Goal: Task Accomplishment & Management: Use online tool/utility

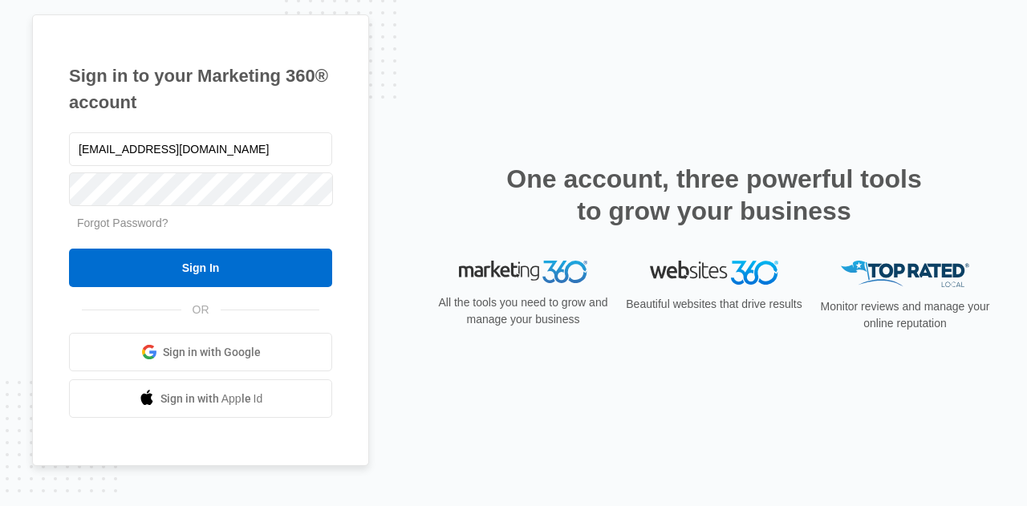
type input "[EMAIL_ADDRESS][DOMAIN_NAME]"
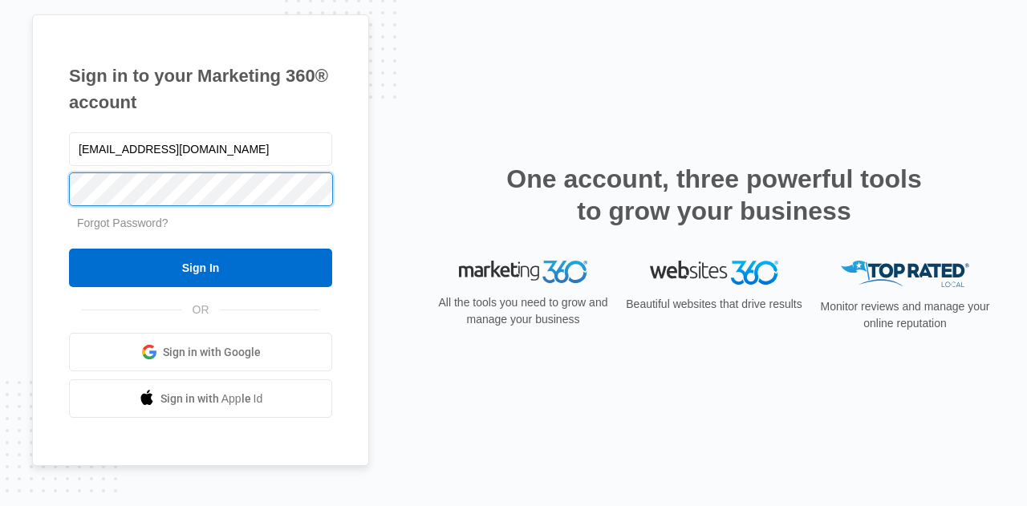
click at [69, 249] on input "Sign In" at bounding box center [200, 268] width 263 height 39
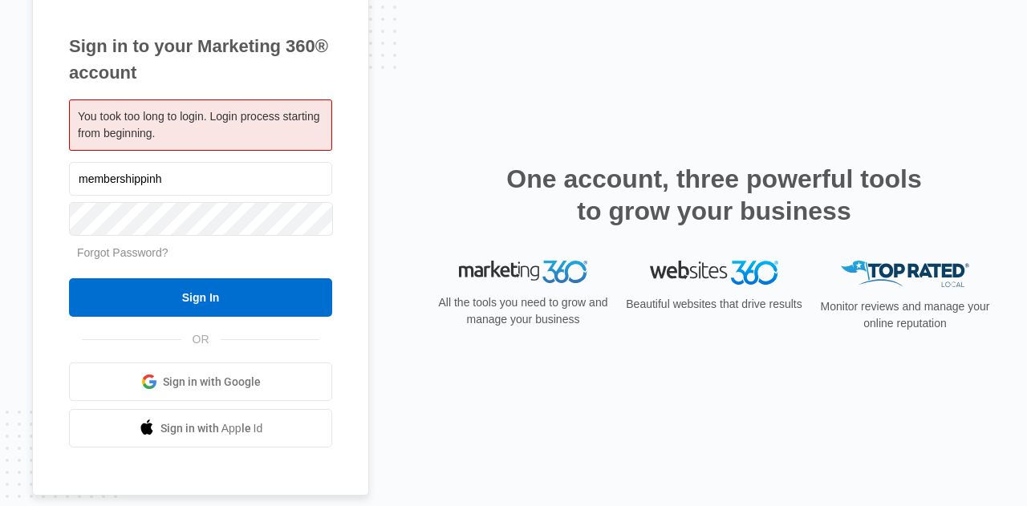
click at [181, 189] on input "membershippinh" at bounding box center [200, 179] width 263 height 34
type input "[EMAIL_ADDRESS][DOMAIN_NAME]"
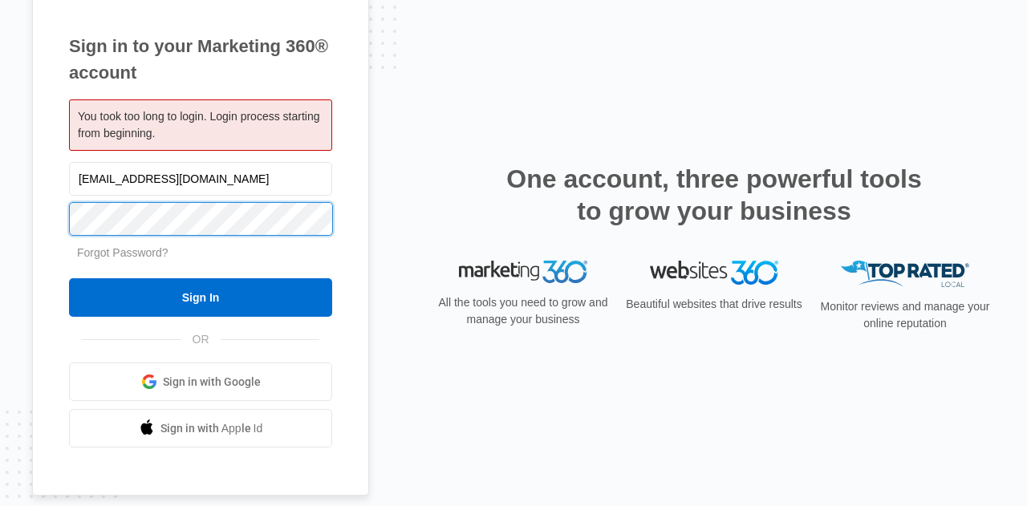
click at [69, 278] on input "Sign In" at bounding box center [200, 297] width 263 height 39
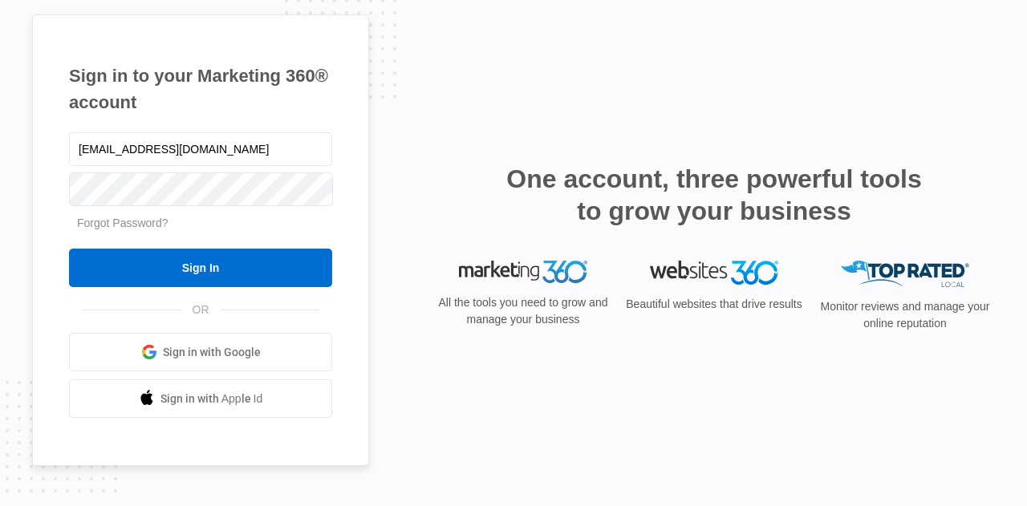
type input "[EMAIL_ADDRESS][DOMAIN_NAME]"
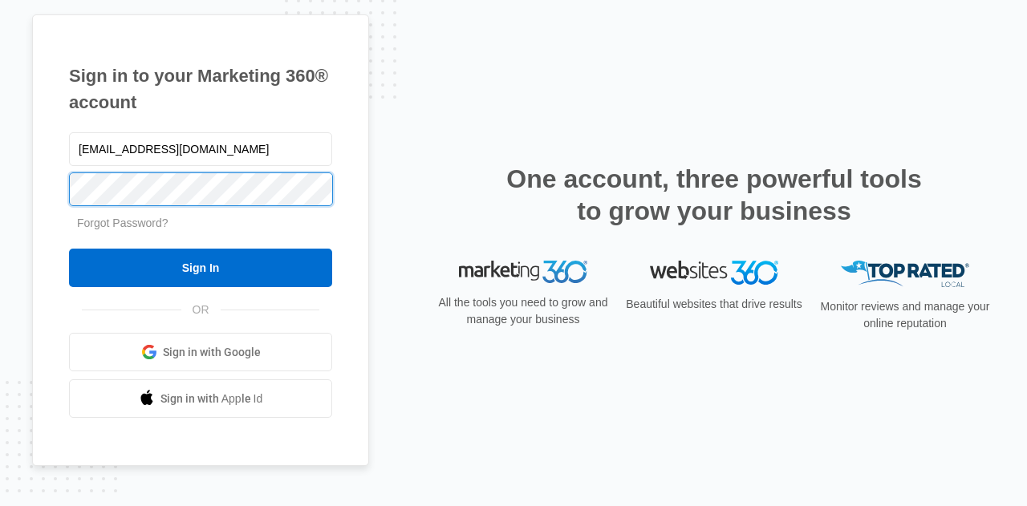
click at [69, 249] on input "Sign In" at bounding box center [200, 268] width 263 height 39
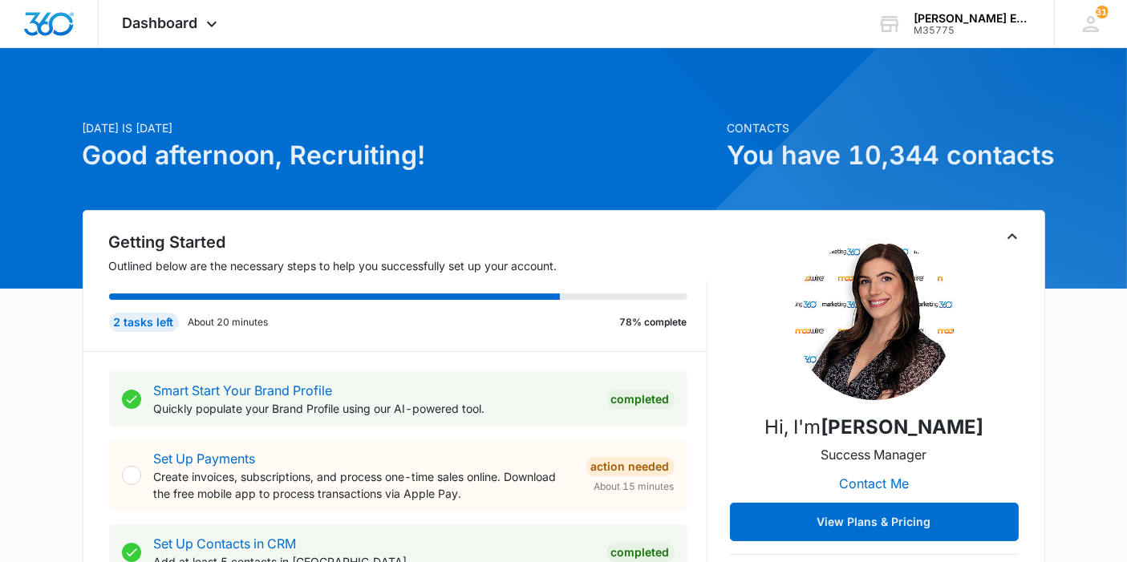
click at [190, 43] on div "Dashboard Apps Reputation Websites Forms CRM Email Social Shop Payments POS Con…" at bounding box center [172, 23] width 147 height 47
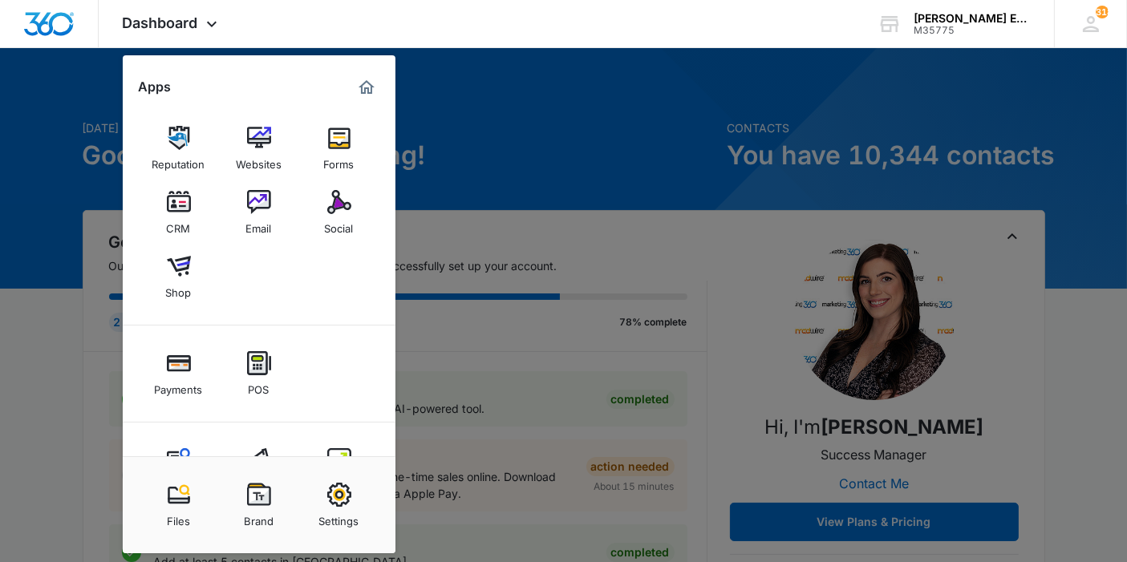
click at [185, 218] on div "CRM" at bounding box center [179, 224] width 24 height 21
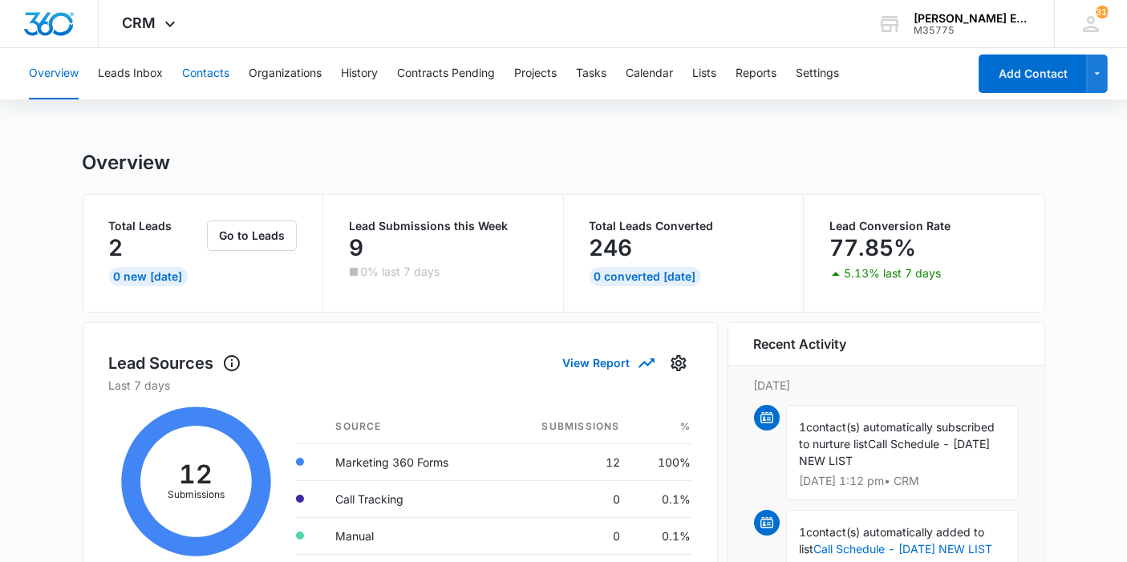
click at [213, 81] on button "Contacts" at bounding box center [205, 73] width 47 height 51
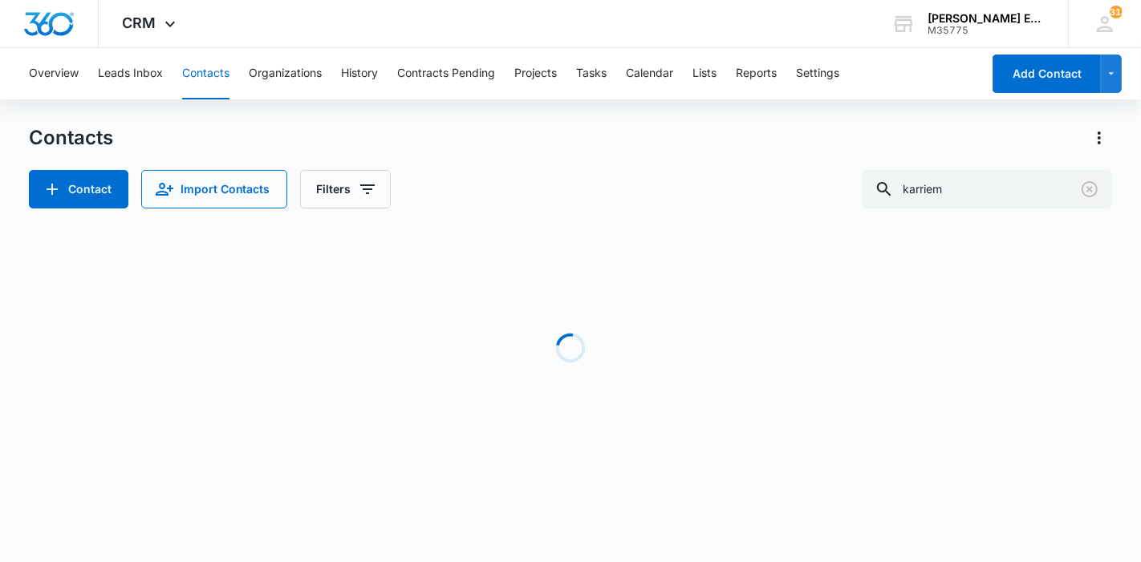
click at [1083, 186] on icon "Clear" at bounding box center [1089, 189] width 16 height 16
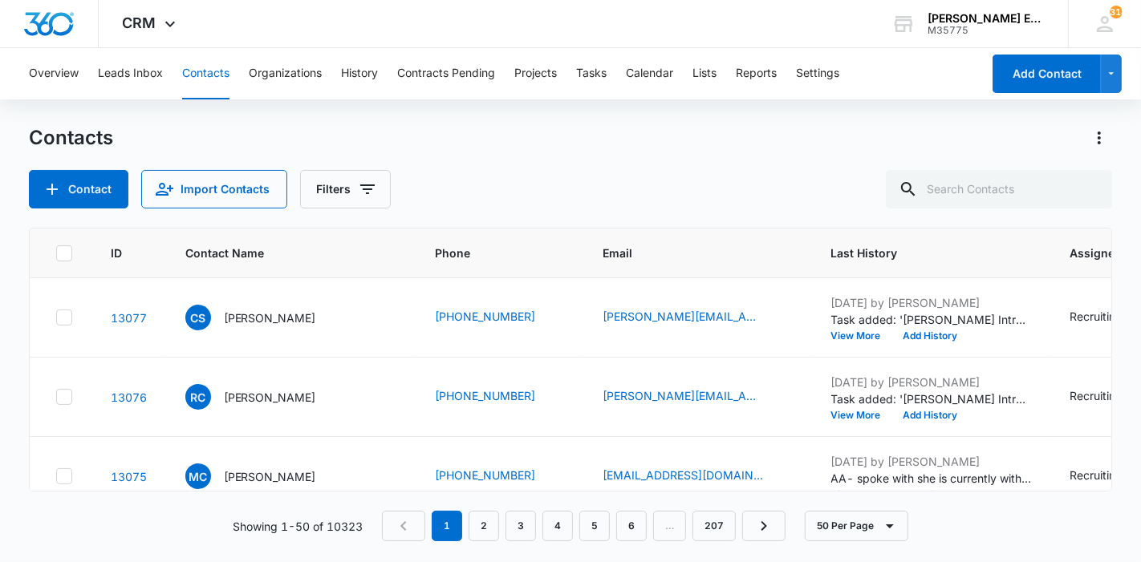
click at [141, 21] on span "CRM" at bounding box center [140, 22] width 34 height 17
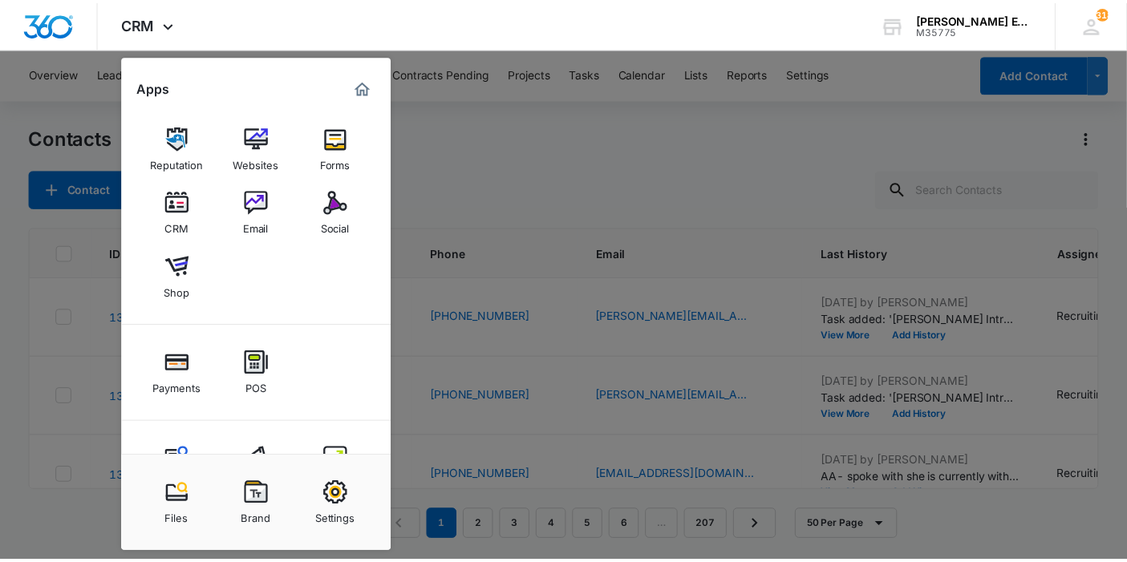
scroll to position [2, 0]
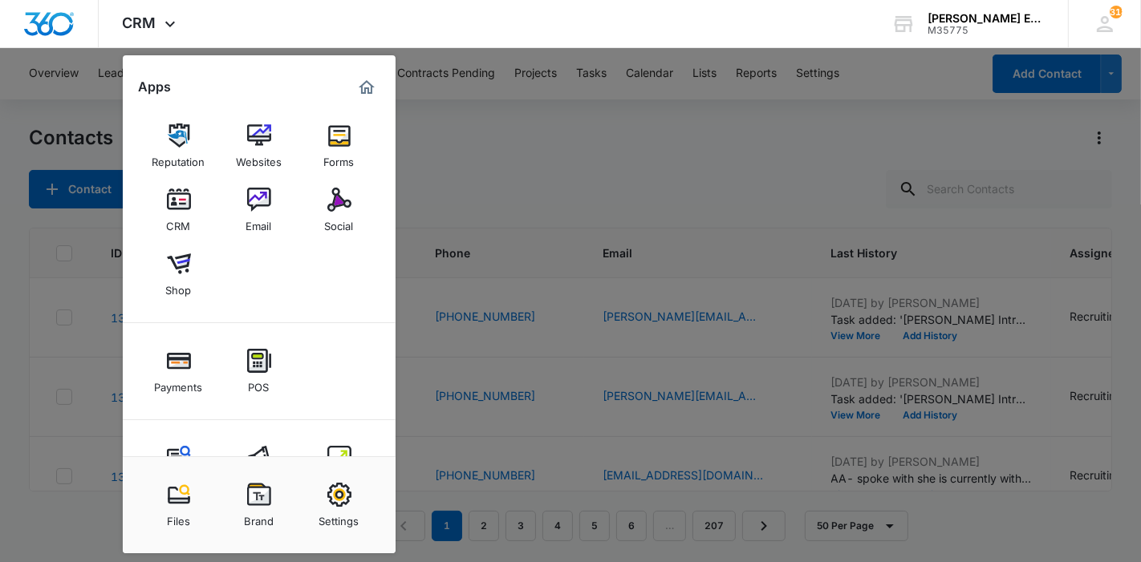
click at [330, 238] on link "Social" at bounding box center [339, 210] width 61 height 61
